Goal: Transaction & Acquisition: Purchase product/service

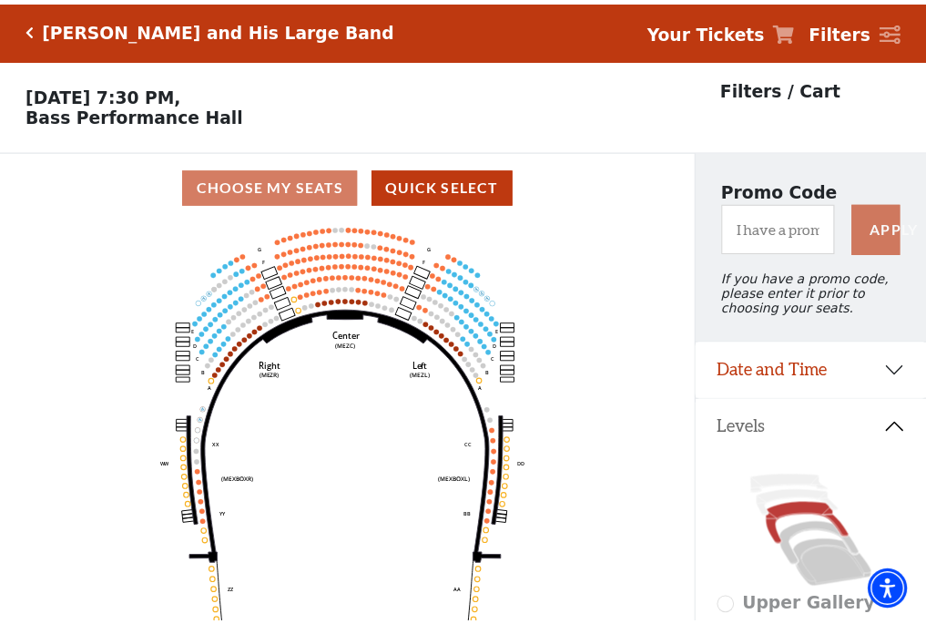
scroll to position [85, 0]
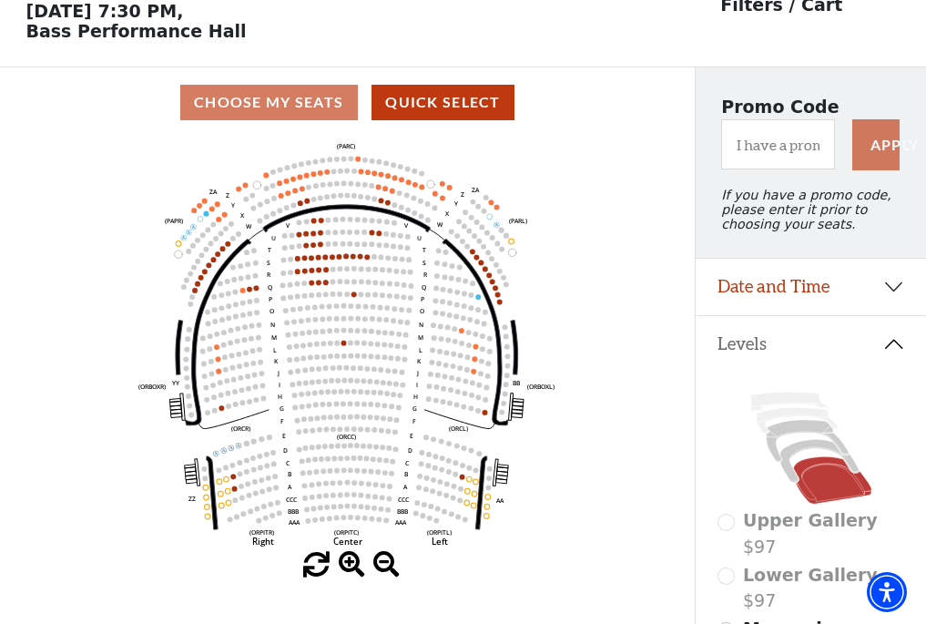
scroll to position [85, 0]
